Goal: Task Accomplishment & Management: Manage account settings

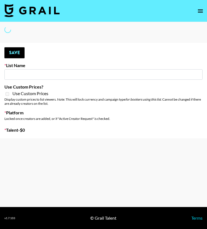
click at [102, 58] on div "Your changes have been saved! Save List Name Use Custom Prices? Use Custom Pric…" at bounding box center [103, 91] width 207 height 96
select select "Brand"
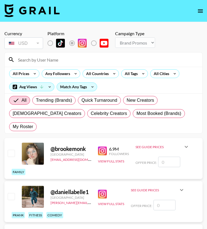
type input "Sleep & Glow"
checkbox input "true"
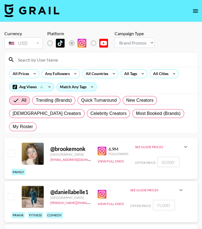
click at [75, 60] on input at bounding box center [105, 59] width 180 height 9
type input "bunny"
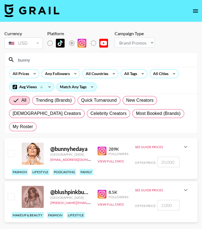
click at [12, 150] on input "checkbox" at bounding box center [11, 153] width 7 height 7
checkbox input "true"
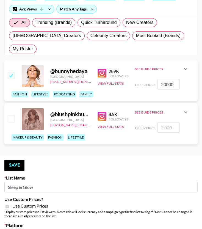
scroll to position [79, 0]
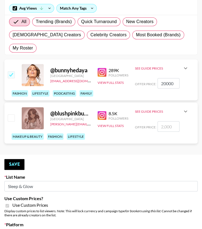
drag, startPoint x: 175, startPoint y: 71, endPoint x: 159, endPoint y: 71, distance: 16.0
click at [159, 78] on input "20000" at bounding box center [169, 83] width 22 height 10
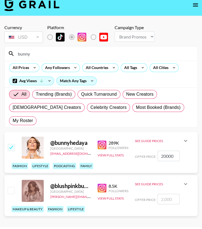
scroll to position [0, 0]
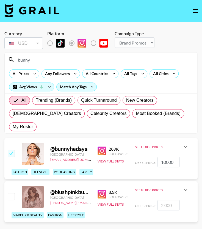
type input "10000"
click at [194, 148] on div "@ bunnyhedaya [GEOGRAPHIC_DATA] [PERSON_NAME][EMAIL_ADDRESS][DOMAIN_NAME] 289K …" at bounding box center [101, 158] width 194 height 41
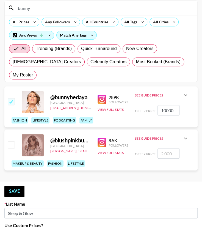
scroll to position [85, 0]
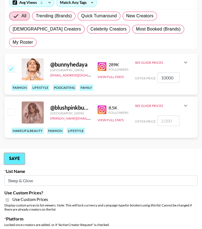
click at [11, 153] on button "Save" at bounding box center [14, 158] width 20 height 11
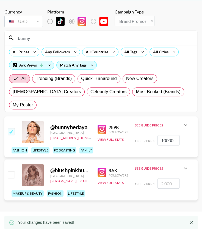
scroll to position [0, 0]
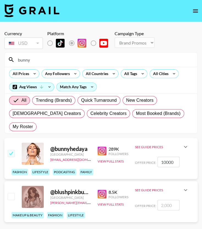
click at [155, 21] on nav at bounding box center [101, 11] width 202 height 22
